Goal: Task Accomplishment & Management: Manage account settings

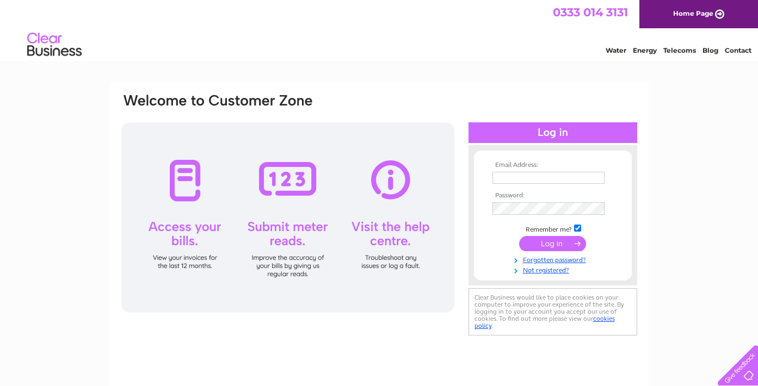
type input "weightmancs@w3z.co.uk"
click at [545, 247] on input "submit" at bounding box center [552, 243] width 67 height 15
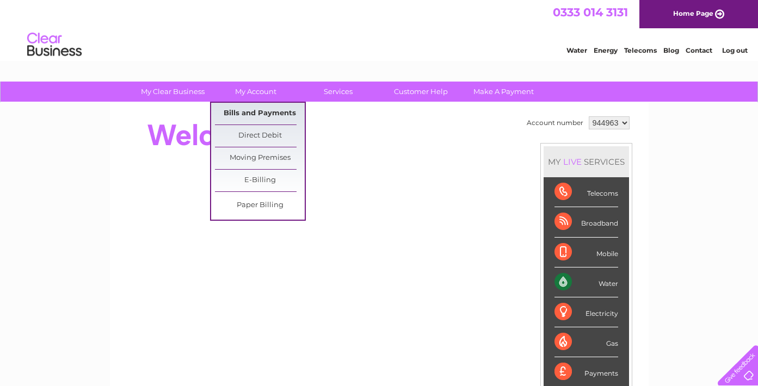
click at [257, 110] on link "Bills and Payments" at bounding box center [260, 114] width 90 height 22
click at [258, 114] on link "Bills and Payments" at bounding box center [260, 114] width 90 height 22
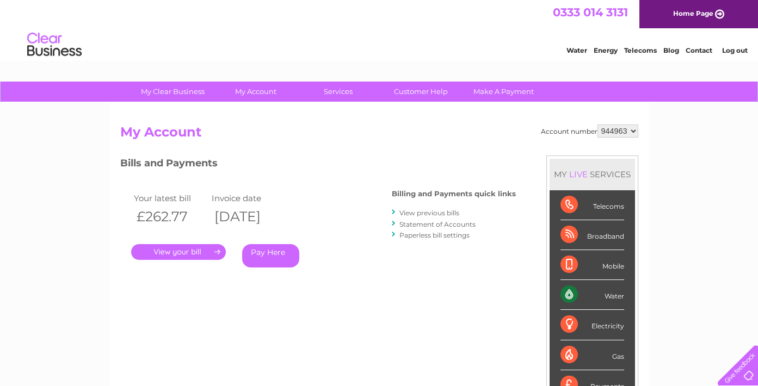
click at [145, 250] on link "." at bounding box center [178, 252] width 95 height 16
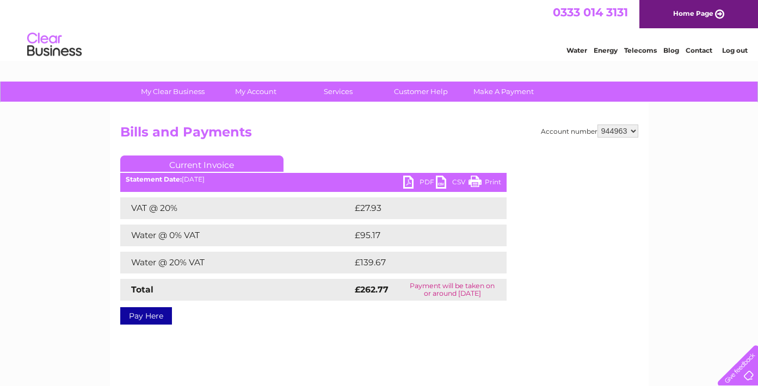
click at [410, 182] on link "PDF" at bounding box center [419, 184] width 33 height 16
